Goal: Transaction & Acquisition: Purchase product/service

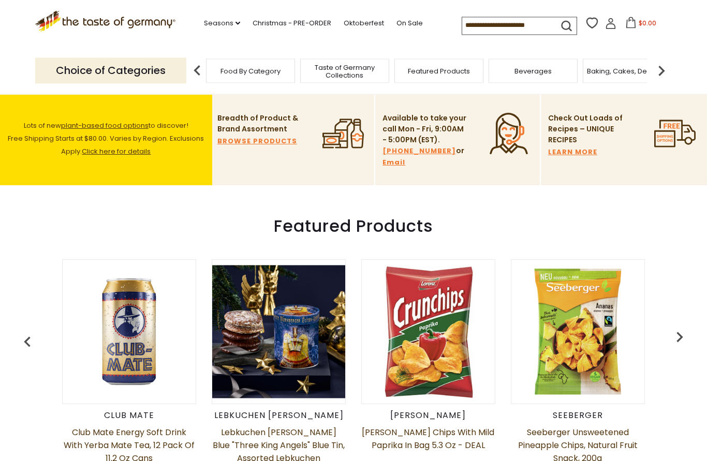
scroll to position [211, 0]
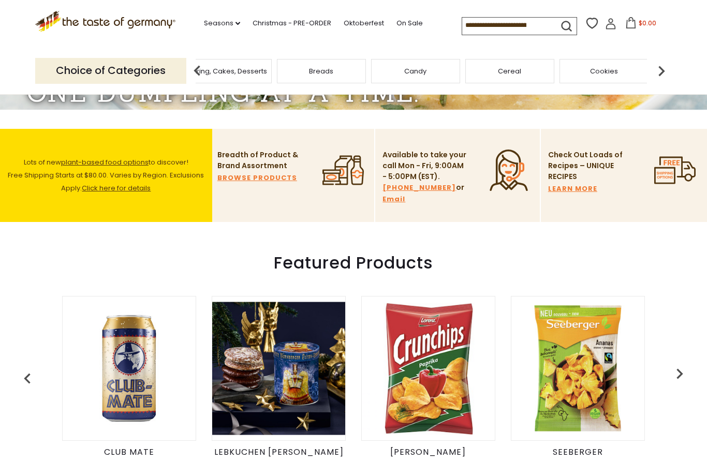
click at [263, 26] on link "Christmas - PRE-ORDER" at bounding box center [292, 23] width 79 height 11
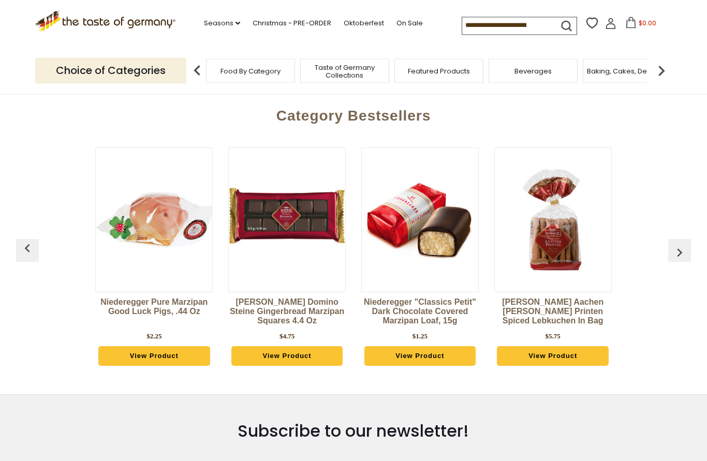
scroll to position [408, 0]
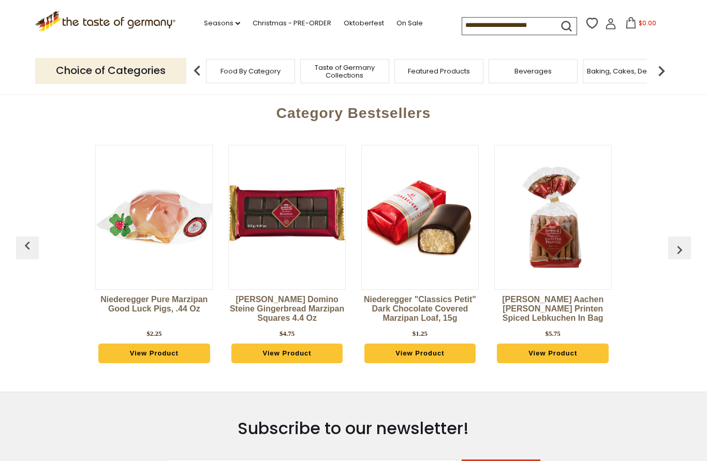
click at [678, 253] on img "button" at bounding box center [680, 250] width 17 height 17
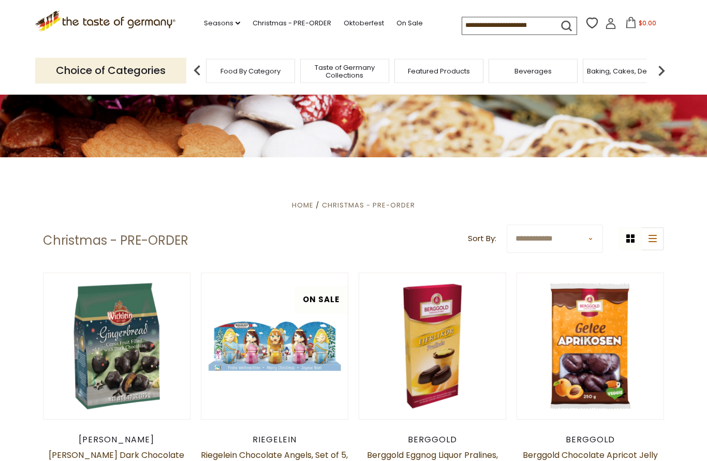
scroll to position [0, 0]
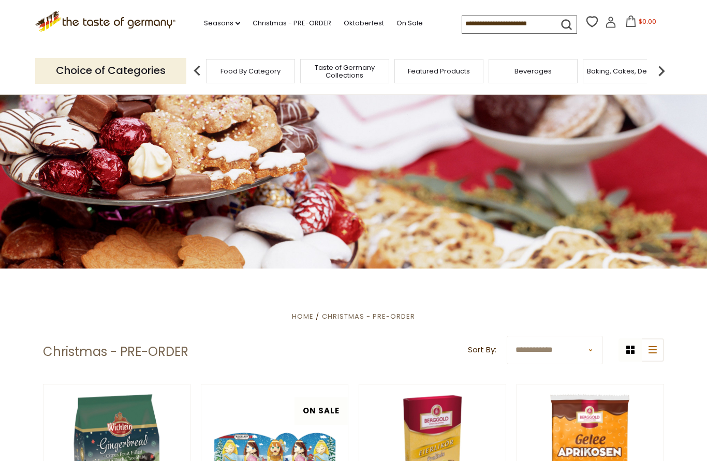
click at [462, 18] on input at bounding box center [506, 23] width 88 height 15
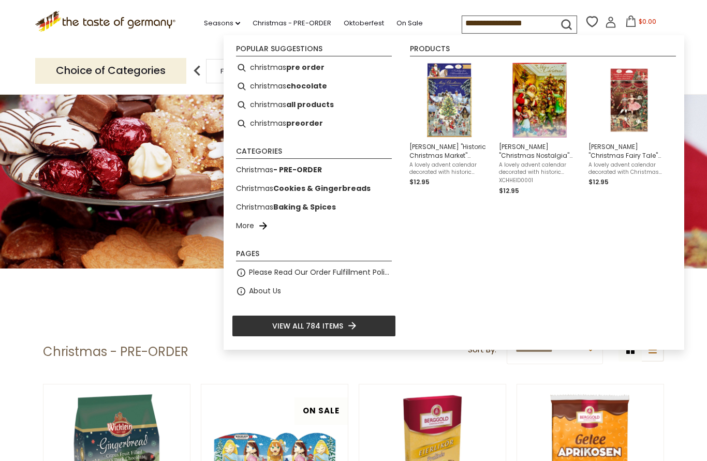
type input "**********"
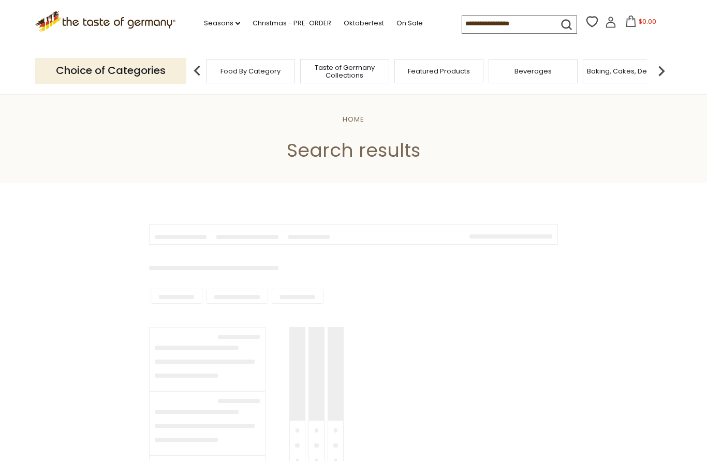
type input "**********"
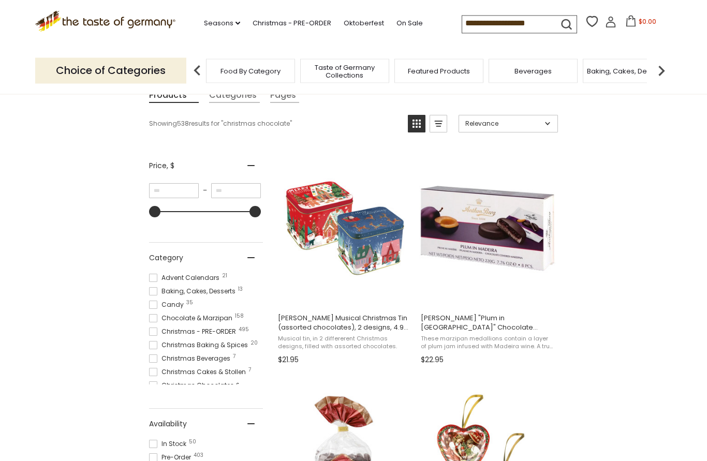
scroll to position [160, 0]
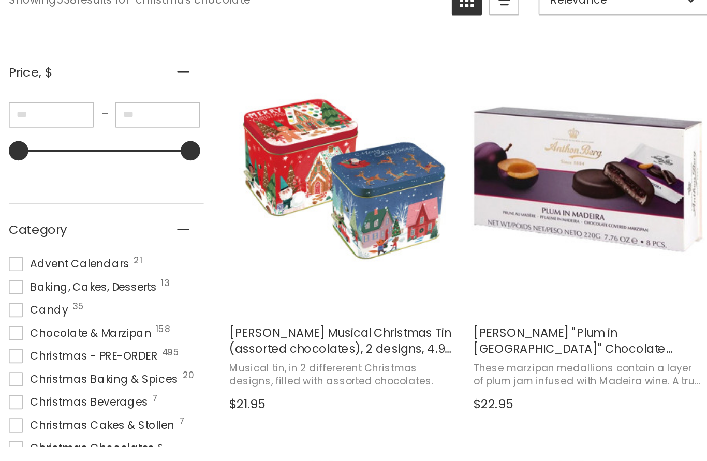
click at [277, 137] on img "Windel Musical Christmas Tin (assorted chocolates), 2 designs, 4.9 oz" at bounding box center [345, 205] width 137 height 137
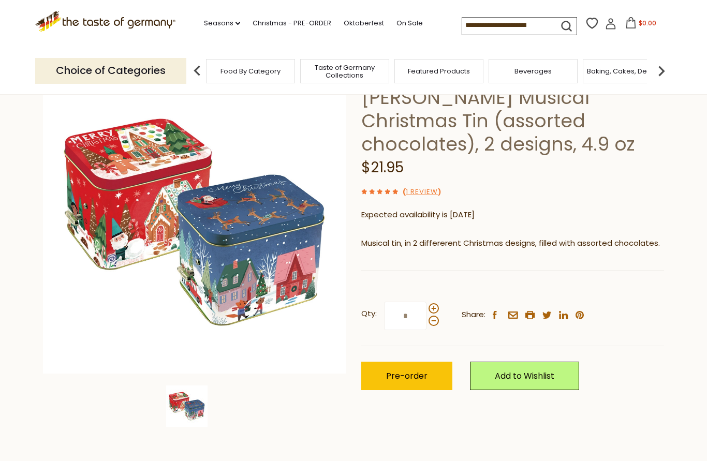
scroll to position [75, 0]
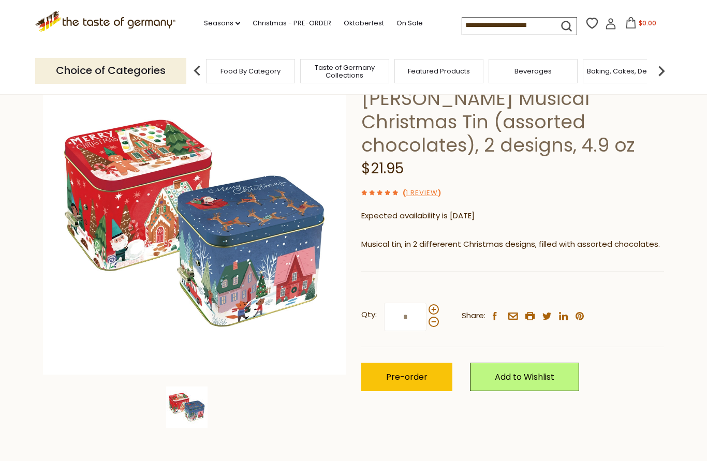
click at [417, 191] on link "1 Review" at bounding box center [422, 193] width 32 height 11
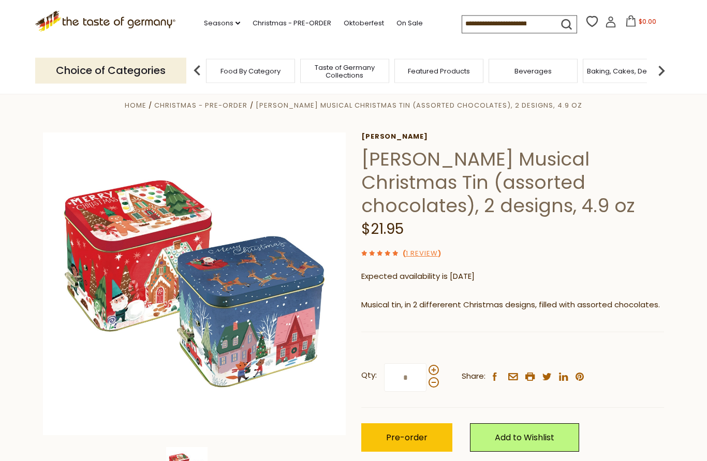
scroll to position [14, 0]
click at [430, 254] on link "1 Review" at bounding box center [422, 254] width 32 height 11
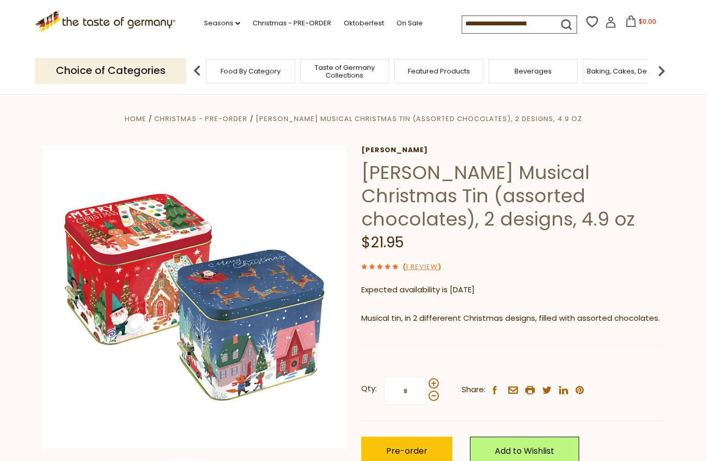
scroll to position [0, 0]
click at [420, 271] on link "1 Review" at bounding box center [422, 268] width 32 height 11
click at [383, 269] on span at bounding box center [381, 267] width 8 height 11
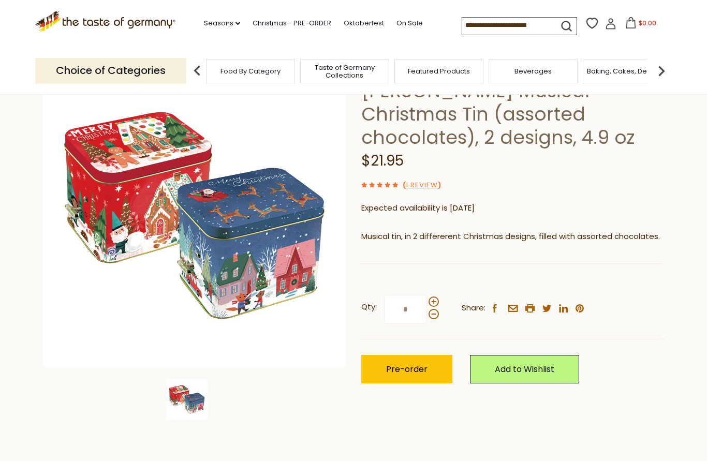
scroll to position [82, 0]
click at [20, 306] on section "Home Christmas - PRE-ORDER Windel Musical Christmas Tin (assorted chocolates), …" at bounding box center [353, 240] width 707 height 460
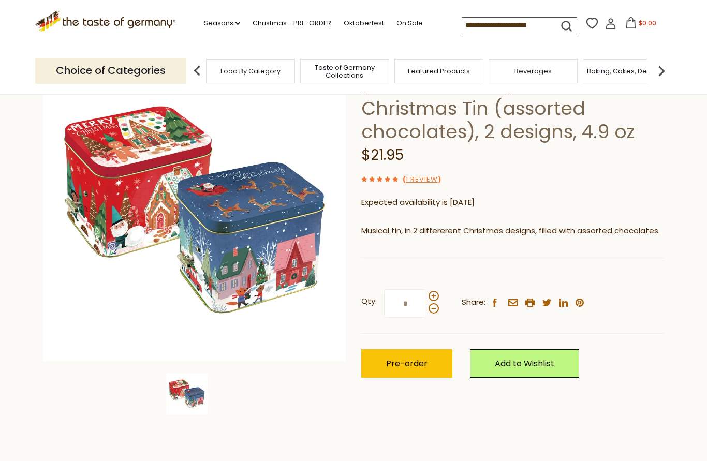
scroll to position [0, 0]
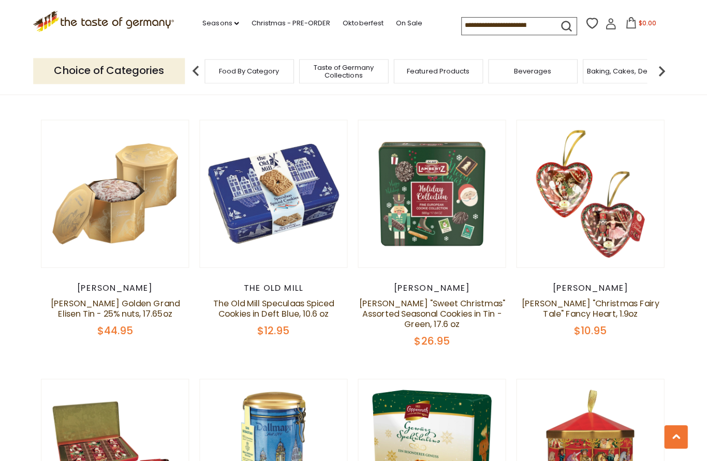
scroll to position [1221, 0]
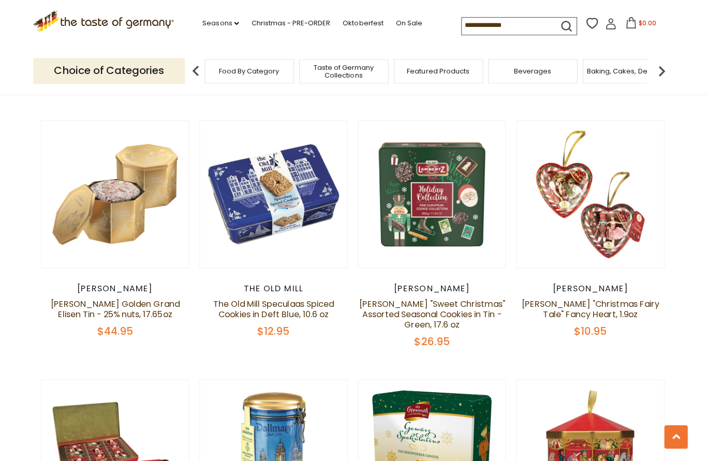
click at [596, 283] on div "[PERSON_NAME]" at bounding box center [591, 288] width 148 height 10
click at [559, 297] on link "[PERSON_NAME] "Christmas Fairy Tale" Fancy Heart, 1.9oz" at bounding box center [590, 308] width 137 height 22
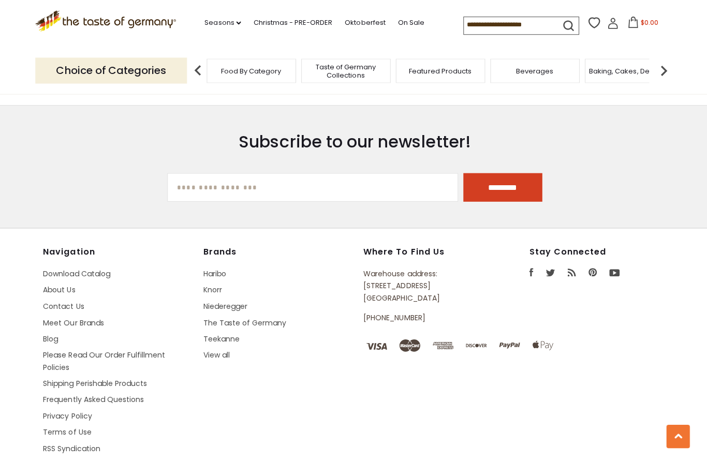
scroll to position [1324, 0]
click at [50, 285] on link "About Us" at bounding box center [59, 290] width 32 height 10
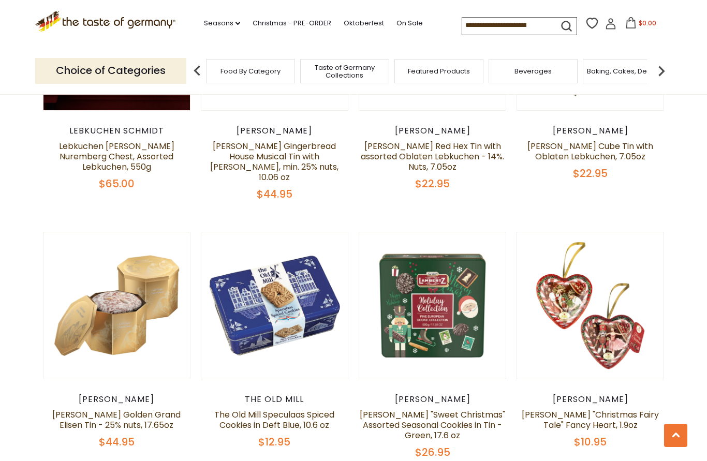
scroll to position [1079, 0]
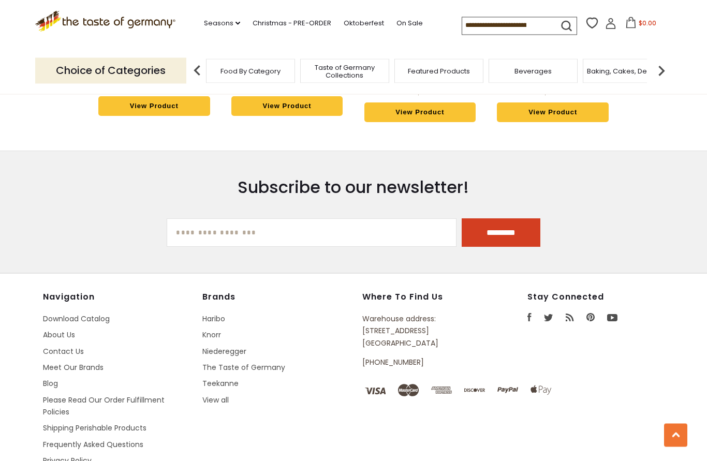
scroll to position [2950, 0]
click at [639, 24] on span "$0.00" at bounding box center [648, 23] width 18 height 9
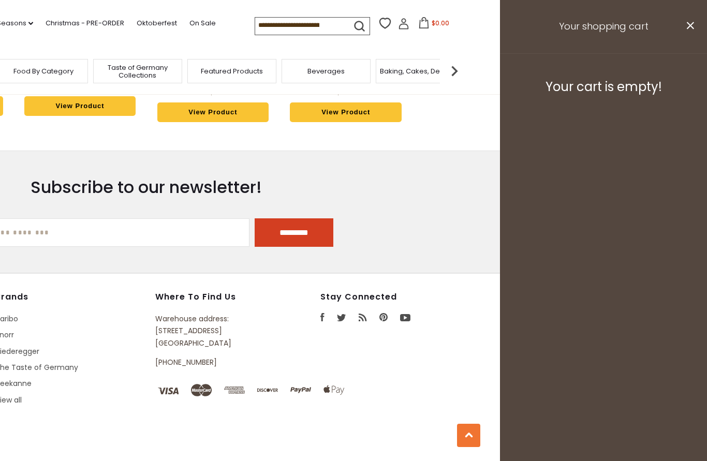
click at [695, 21] on h3 "Your shopping cart" at bounding box center [603, 26] width 207 height 53
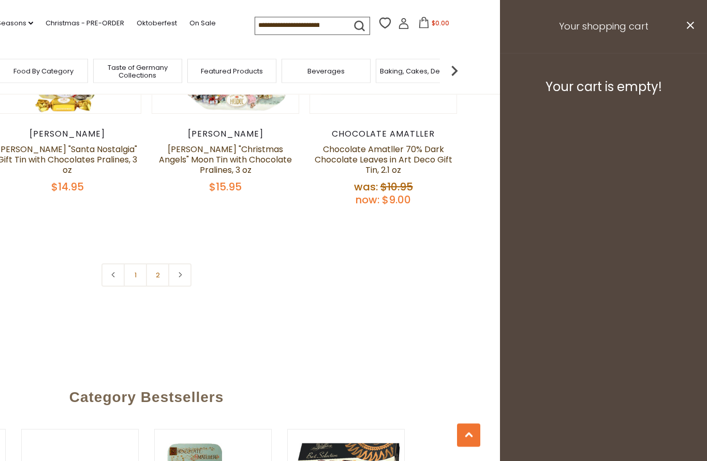
scroll to position [2314, 0]
